Goal: Task Accomplishment & Management: Manage account settings

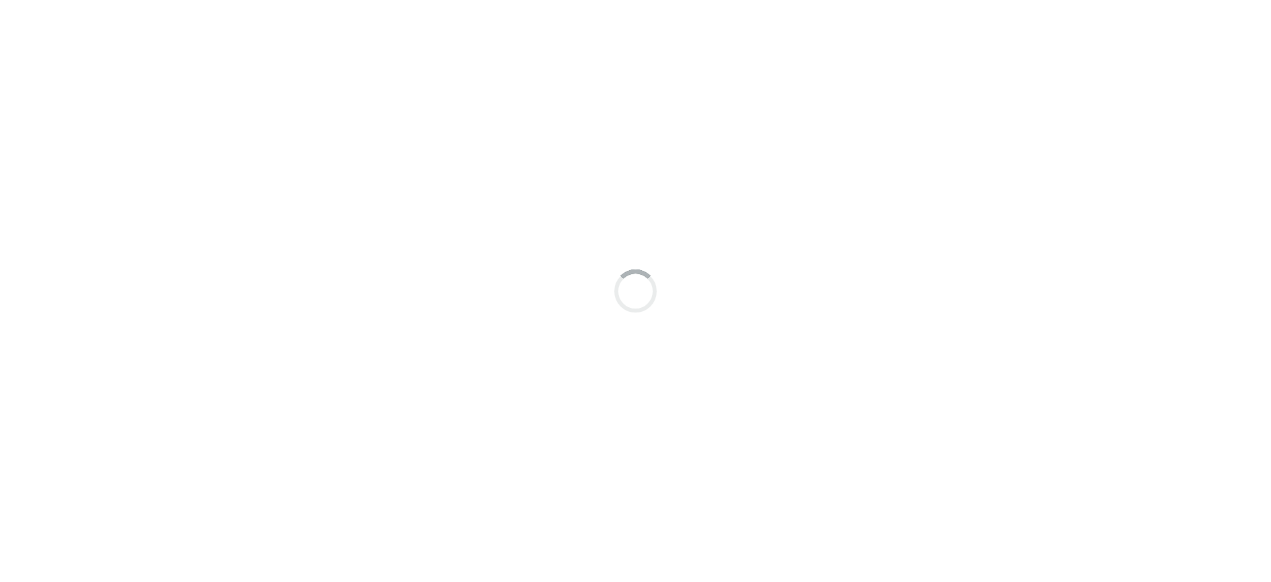
scroll to position [10, 0]
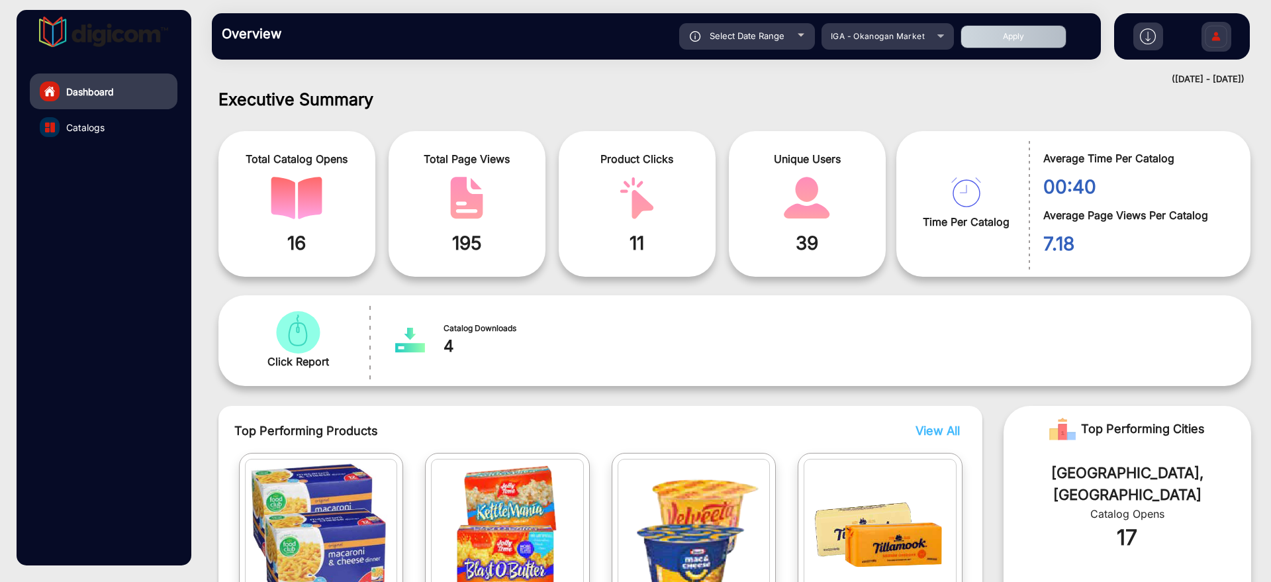
click at [1212, 38] on img at bounding box center [1216, 38] width 28 height 46
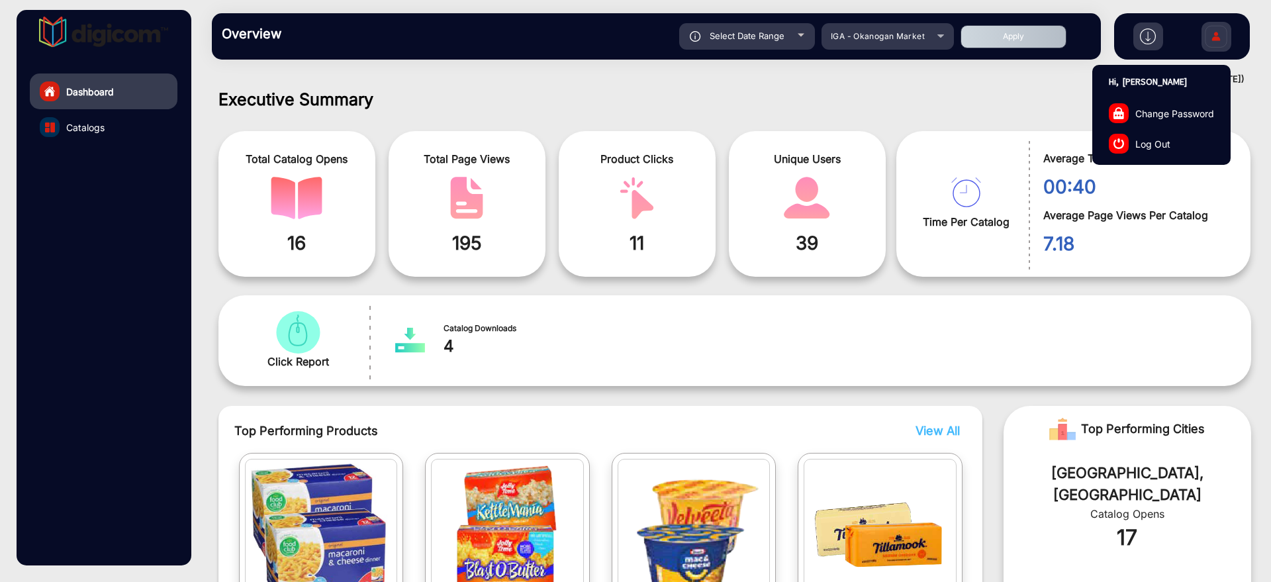
click at [1175, 140] on link "Log Out" at bounding box center [1161, 143] width 137 height 30
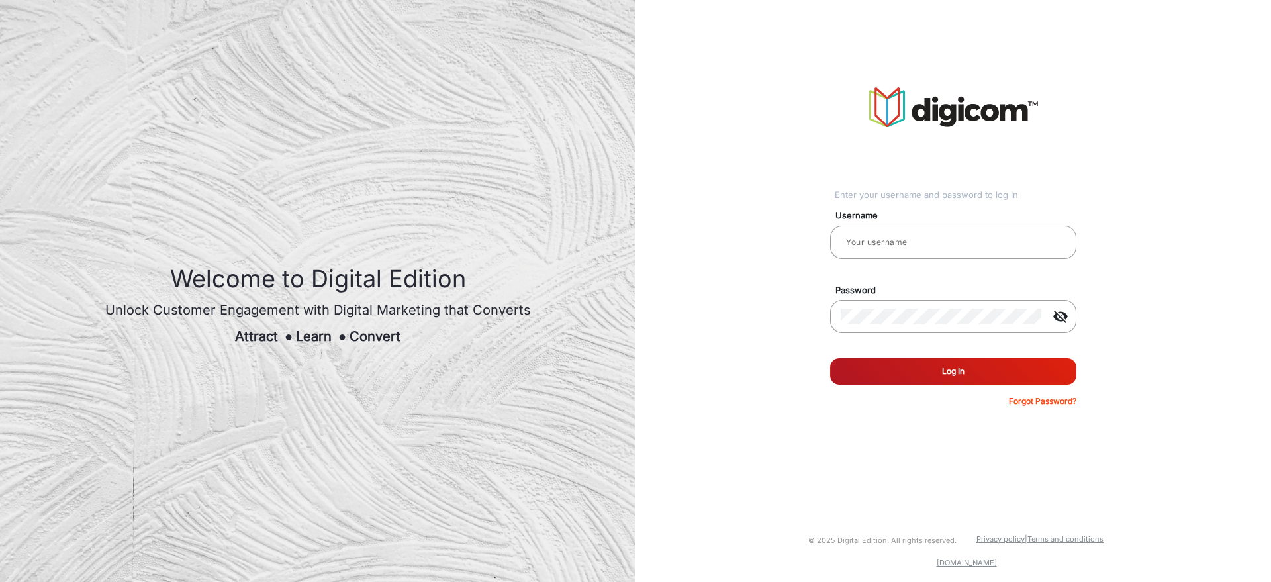
type input "[PERSON_NAME]"
click at [951, 239] on input "[PERSON_NAME]" at bounding box center [953, 242] width 225 height 16
